Goal: Navigation & Orientation: Find specific page/section

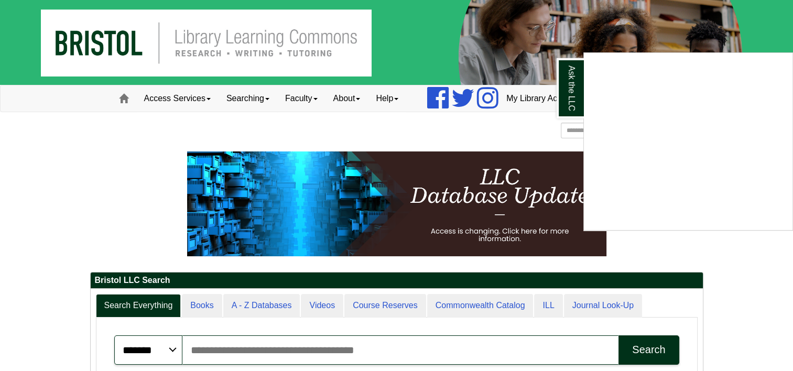
click at [170, 96] on div "Ask the LLC" at bounding box center [396, 185] width 793 height 371
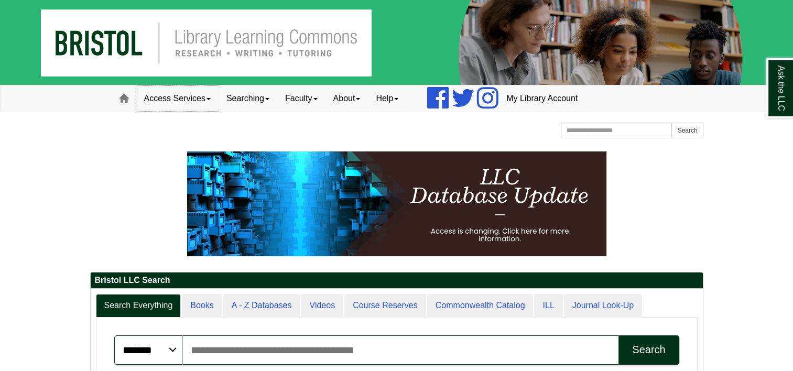
click at [172, 96] on link "Access Services" at bounding box center [177, 98] width 82 height 26
click at [126, 100] on span at bounding box center [123, 98] width 9 height 9
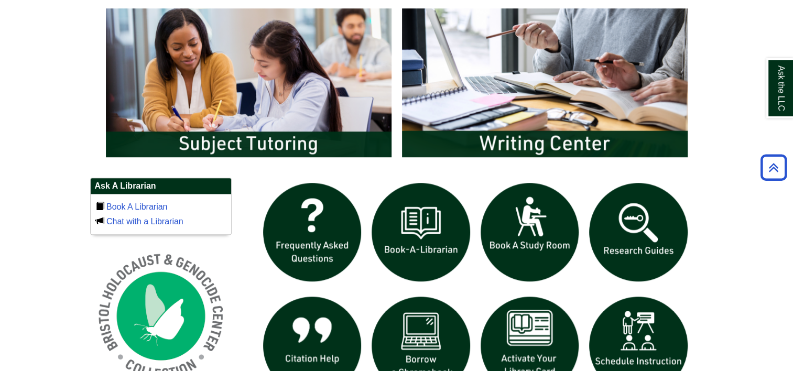
scroll to position [576, 0]
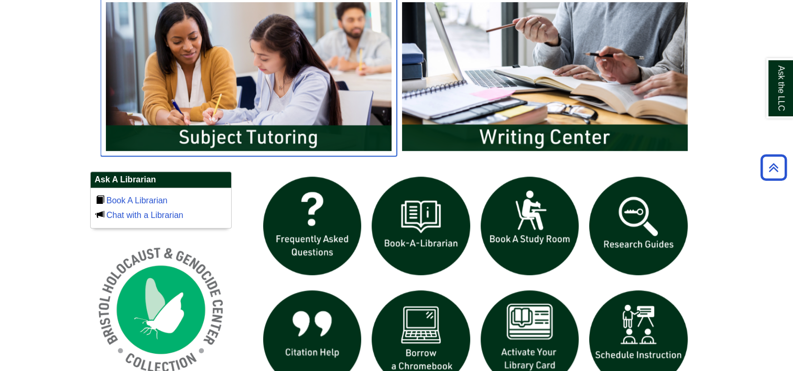
click at [177, 113] on img "slideshow" at bounding box center [249, 76] width 296 height 159
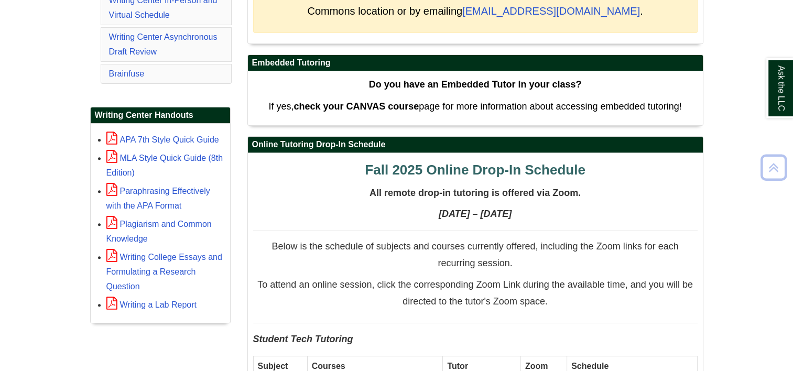
scroll to position [472, 0]
